Goal: Transaction & Acquisition: Purchase product/service

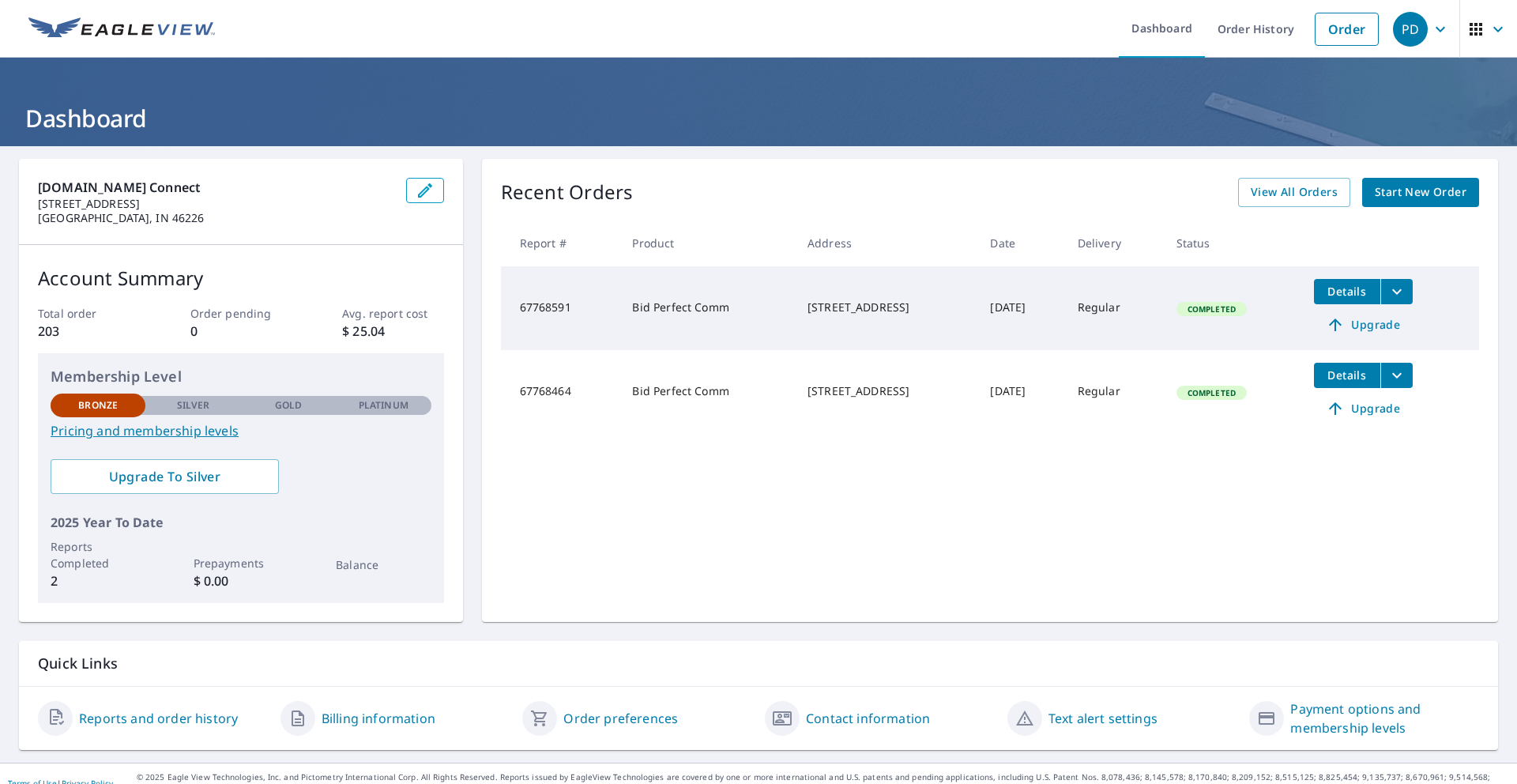
click at [1407, 200] on span "Start New Order" at bounding box center [1421, 192] width 92 height 20
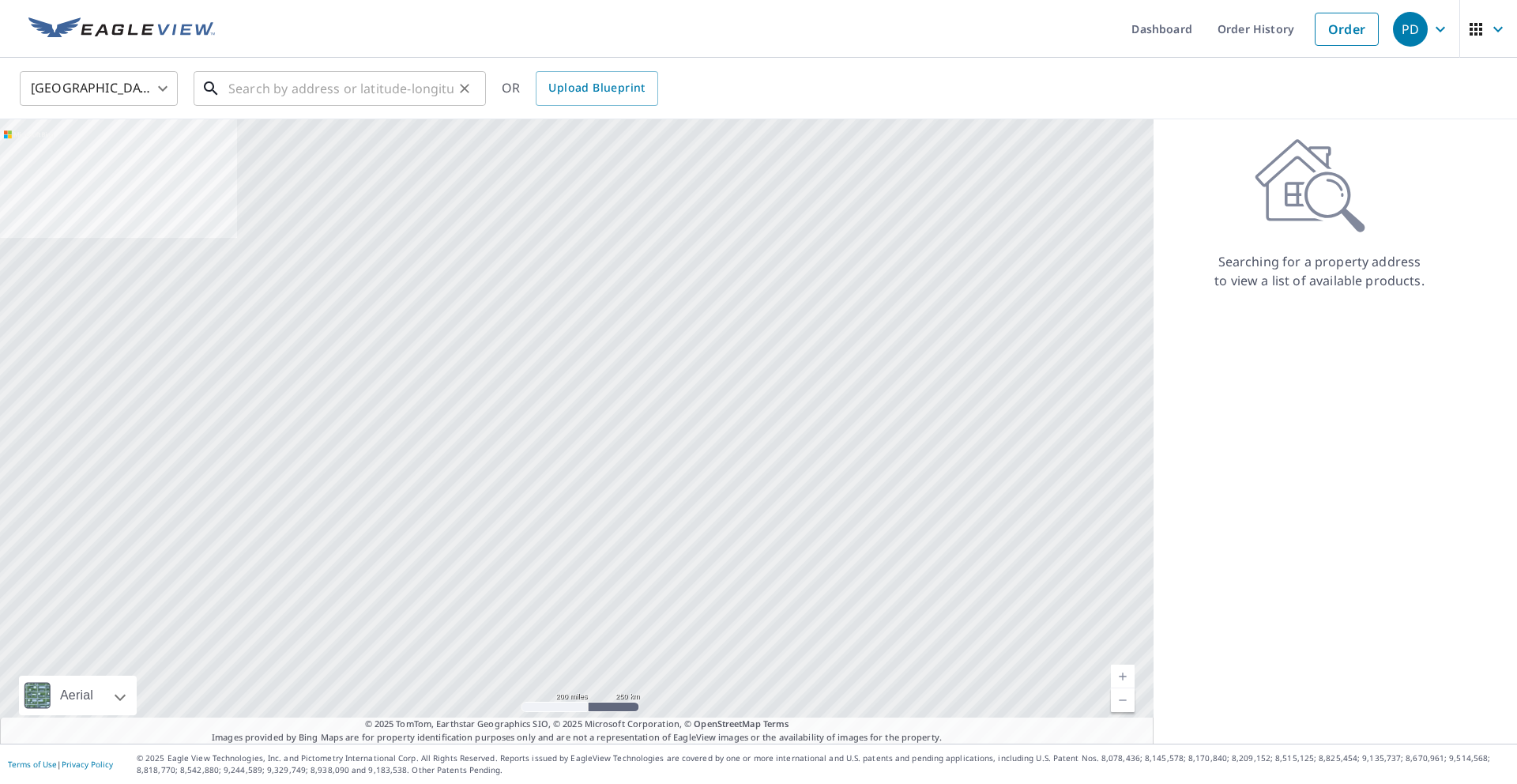
click at [278, 97] on input "text" at bounding box center [341, 89] width 225 height 44
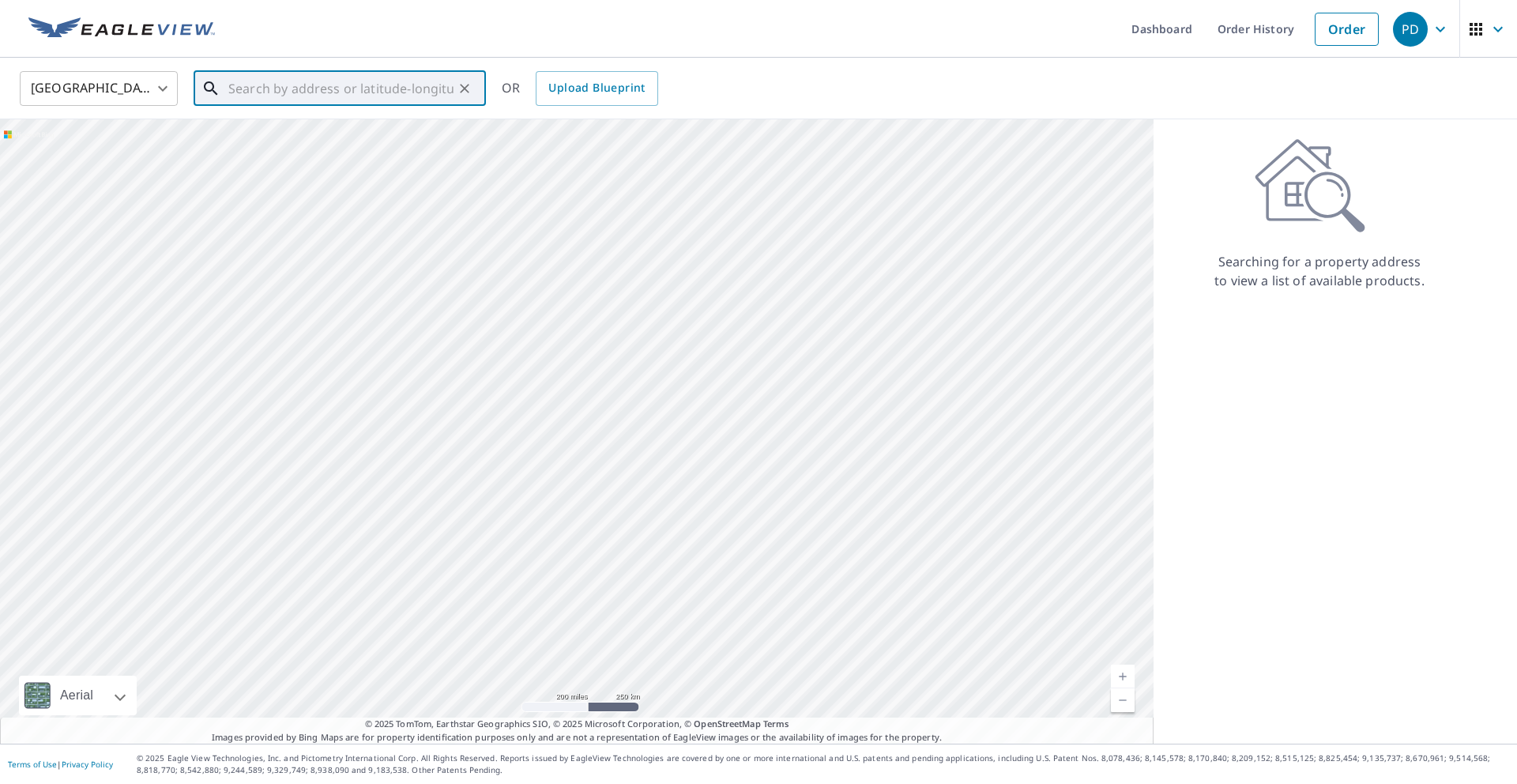
paste input "[STREET_ADDRESS]"
click at [370, 128] on span "[STREET_ADDRESS]" at bounding box center [349, 134] width 248 height 19
type input "[STREET_ADDRESS][PERSON_NAME]"
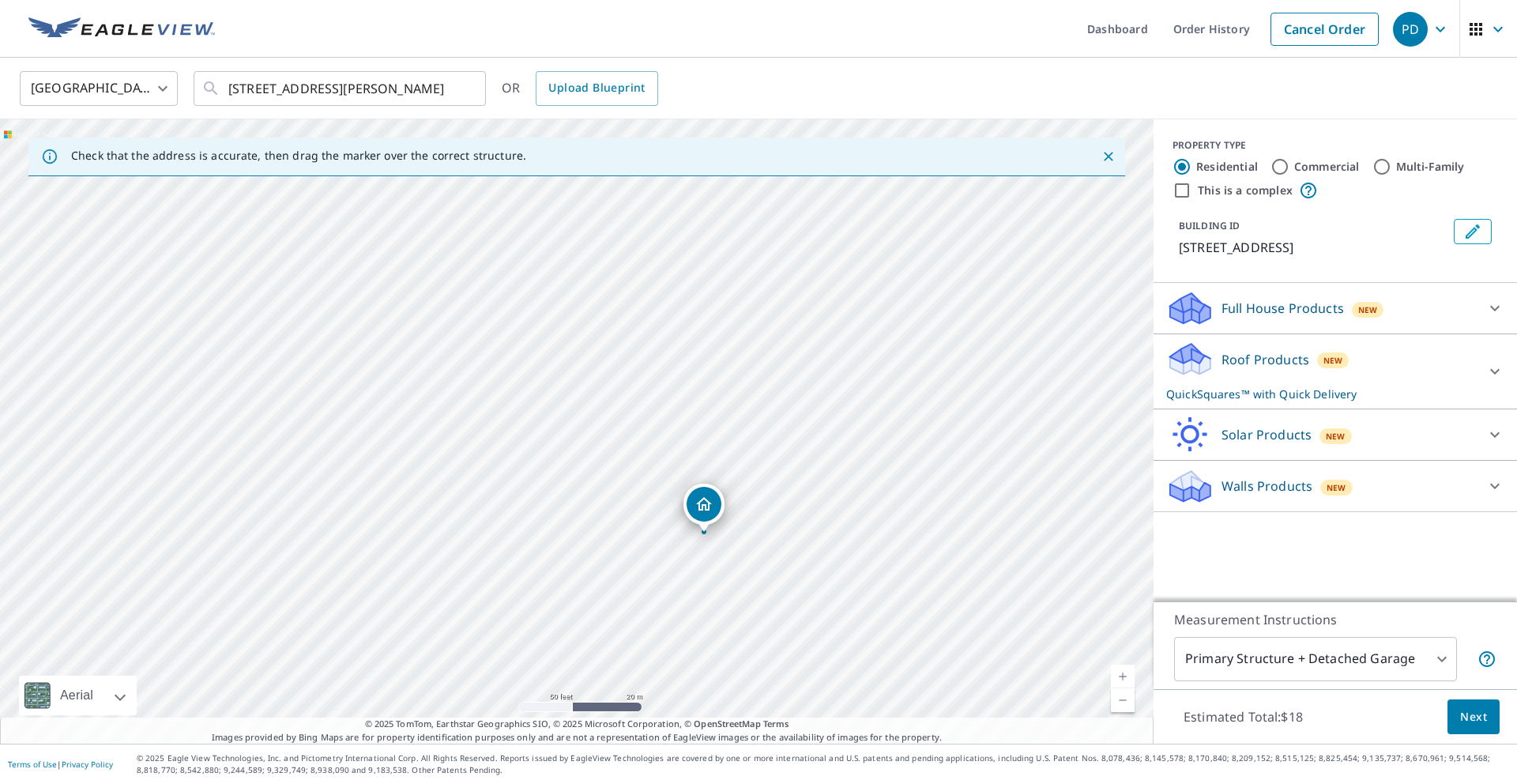
drag, startPoint x: 735, startPoint y: 416, endPoint x: 495, endPoint y: 334, distance: 253.6
click at [495, 334] on div "[STREET_ADDRESS][PERSON_NAME]" at bounding box center [576, 431] width 1153 height 624
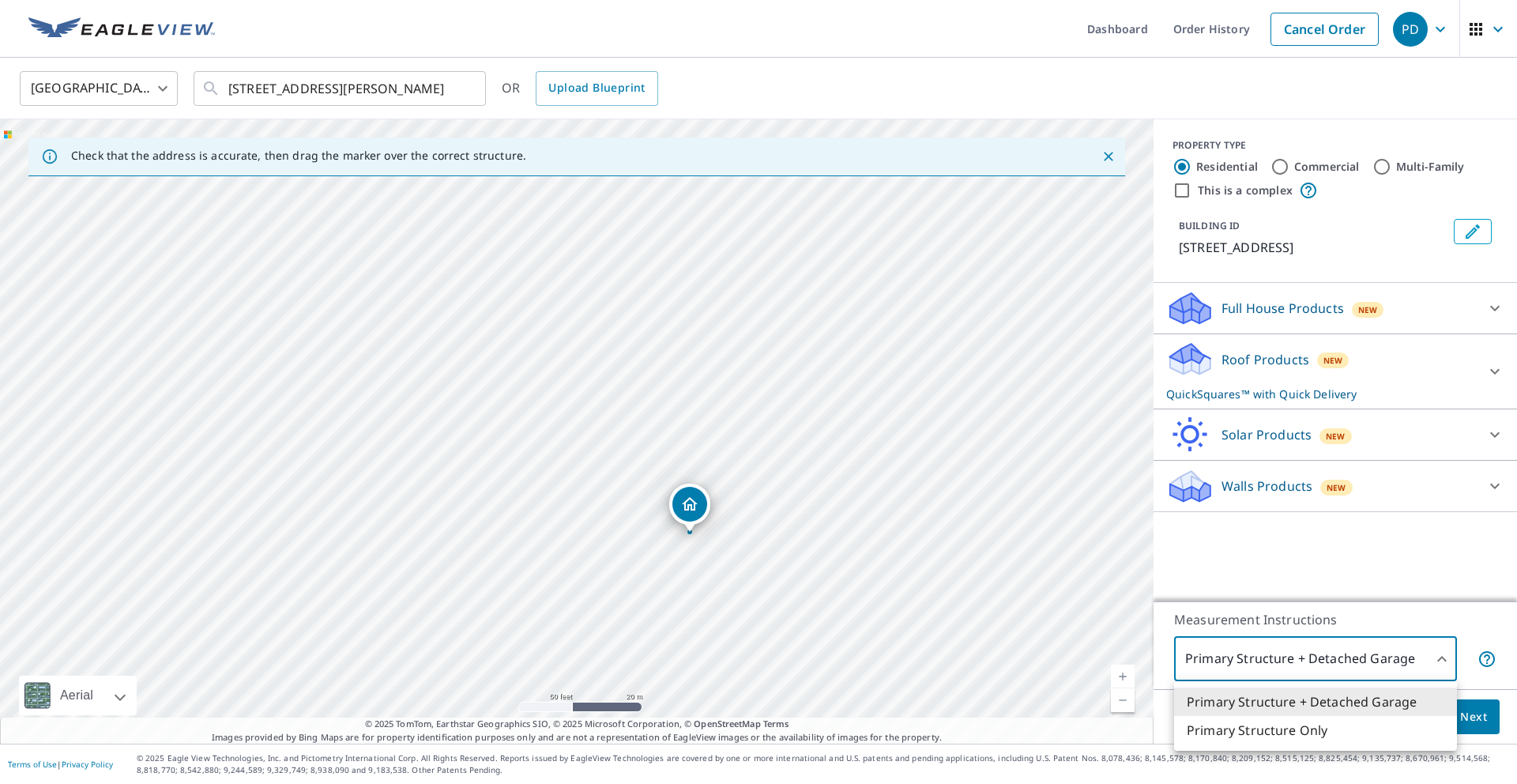
click at [1439, 654] on body "PD PD Dashboard Order History Cancel Order PD [GEOGRAPHIC_DATA] [GEOGRAPHIC_DAT…" at bounding box center [758, 392] width 1517 height 784
click at [1295, 734] on li "Primary Structure Only" at bounding box center [1315, 729] width 283 height 28
type input "2"
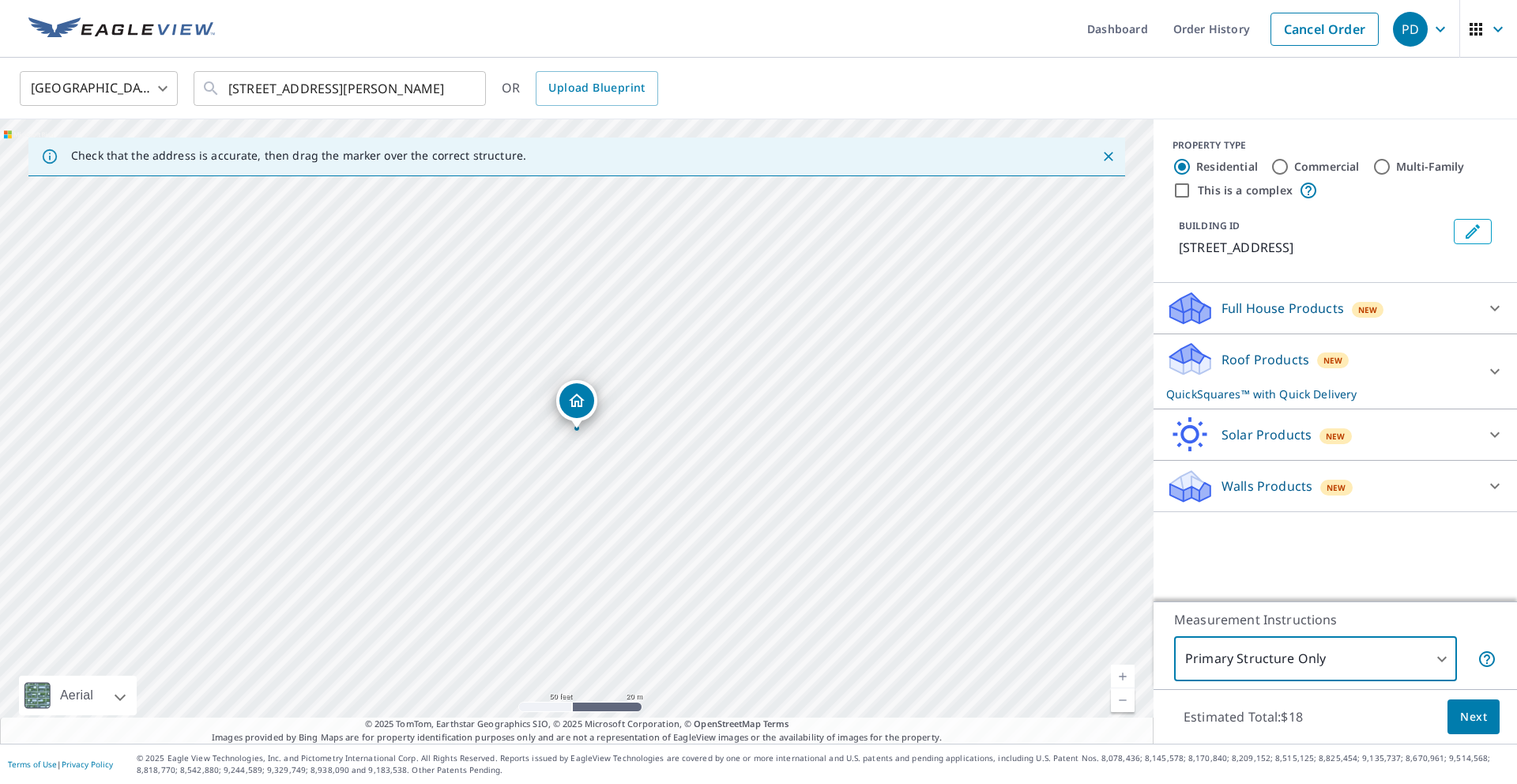
click at [1466, 712] on span "Next" at bounding box center [1474, 717] width 27 height 20
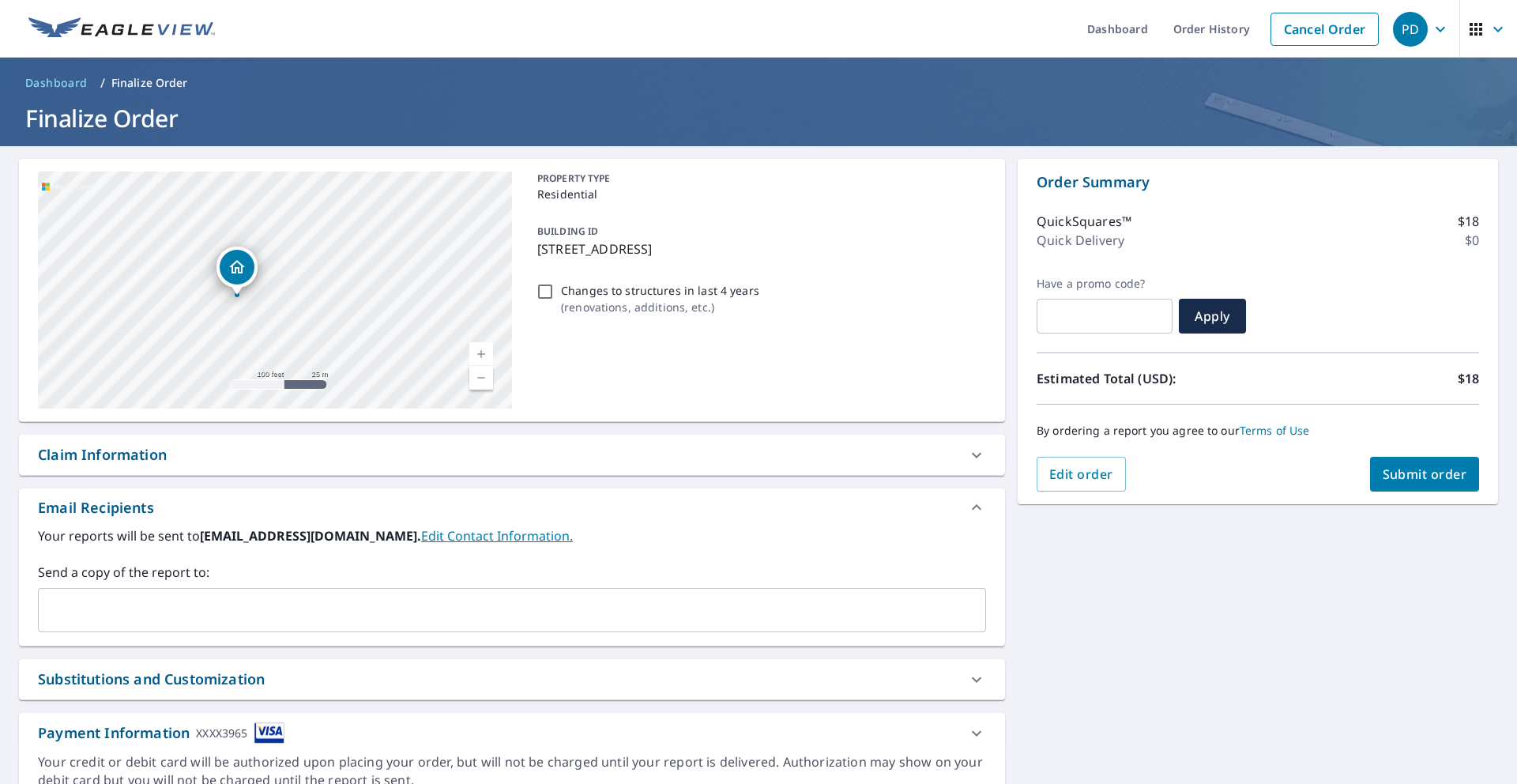
click at [380, 254] on div "[STREET_ADDRESS][PERSON_NAME]" at bounding box center [274, 290] width 474 height 237
click at [381, 257] on div "[STREET_ADDRESS][PERSON_NAME]" at bounding box center [274, 290] width 474 height 237
click at [364, 263] on div "[STREET_ADDRESS][PERSON_NAME]" at bounding box center [274, 290] width 474 height 237
drag, startPoint x: 271, startPoint y: 260, endPoint x: 211, endPoint y: 346, distance: 104.9
click at [246, 323] on icon "Dropped pin, building 1, Residential property, 5236 Victory Dr Indianapolis, IN…" at bounding box center [256, 314] width 19 height 19
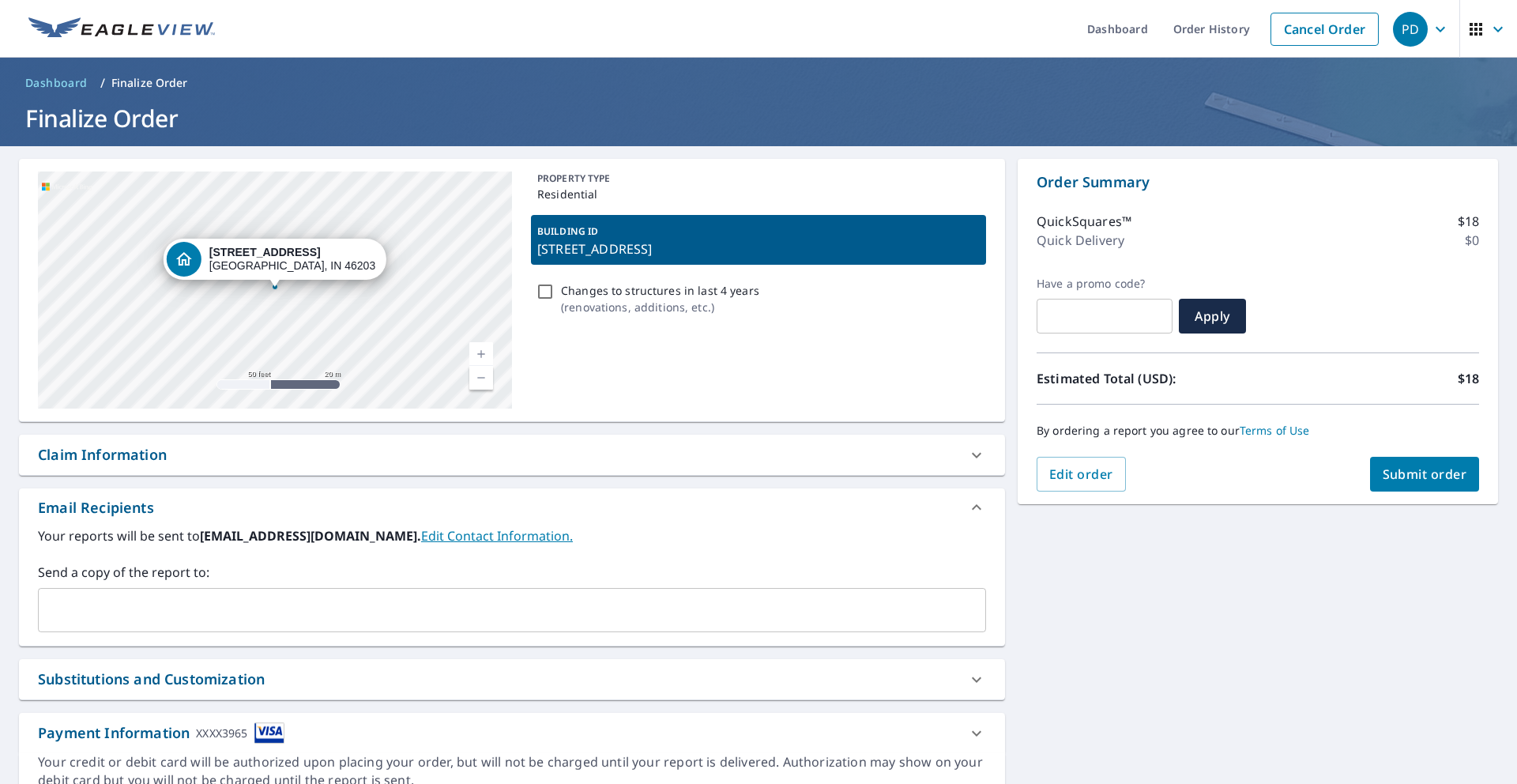
click at [456, 257] on div "[STREET_ADDRESS][PERSON_NAME]" at bounding box center [274, 290] width 474 height 237
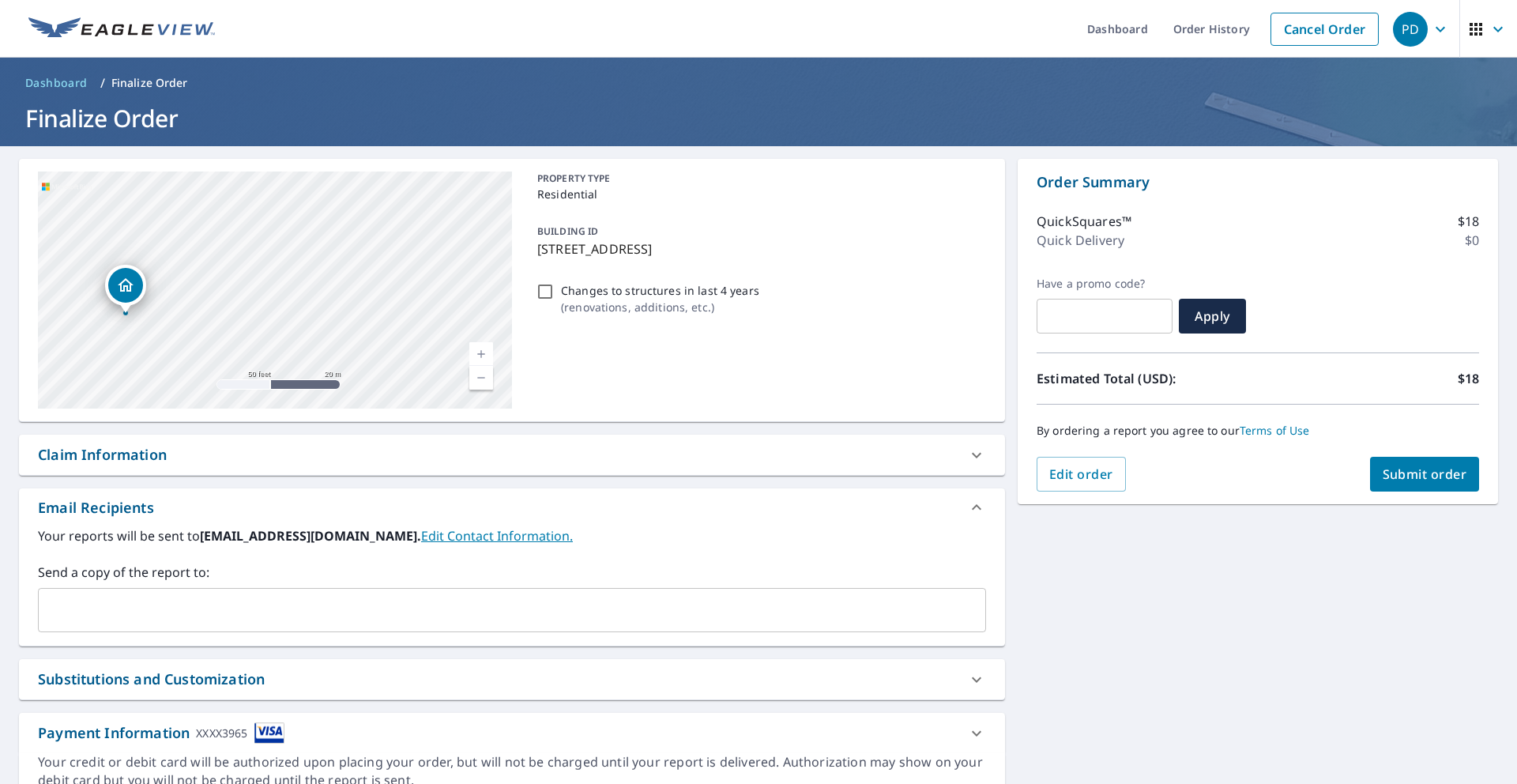
drag, startPoint x: 453, startPoint y: 257, endPoint x: 296, endPoint y: 278, distance: 158.4
click at [294, 278] on div "[STREET_ADDRESS][PERSON_NAME]" at bounding box center [274, 290] width 474 height 237
click at [484, 383] on link "Current Level 19, Zoom Out" at bounding box center [482, 378] width 24 height 24
click at [484, 383] on link "Current Level 18, Zoom Out" at bounding box center [482, 378] width 24 height 24
click at [484, 383] on link "Current Level 17, Zoom Out" at bounding box center [482, 378] width 24 height 24
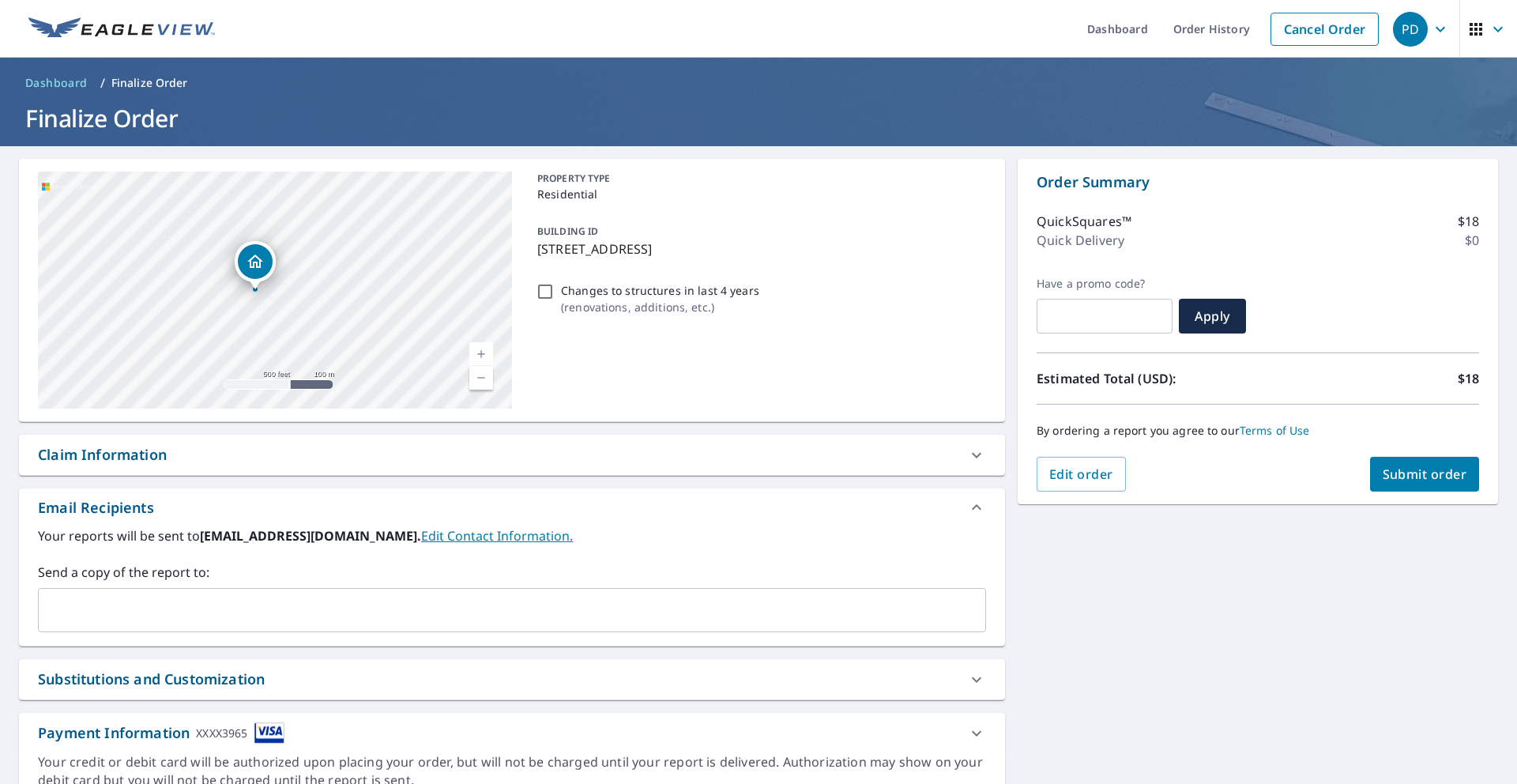
click at [481, 356] on link "Current Level 16, Zoom In" at bounding box center [482, 354] width 24 height 24
click at [481, 356] on link "Current Level 17, Zoom In" at bounding box center [482, 354] width 24 height 24
click at [480, 356] on link "Current Level 18, Zoom In" at bounding box center [482, 354] width 24 height 24
